Goal: Task Accomplishment & Management: Manage account settings

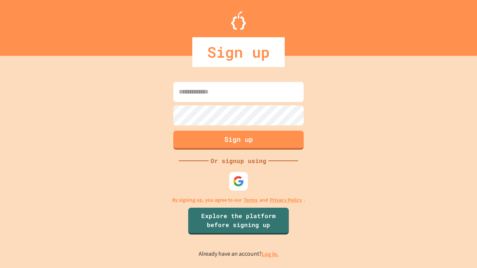
click at [271, 254] on link "Log in." at bounding box center [270, 254] width 17 height 8
